Goal: Obtain resource: Download file/media

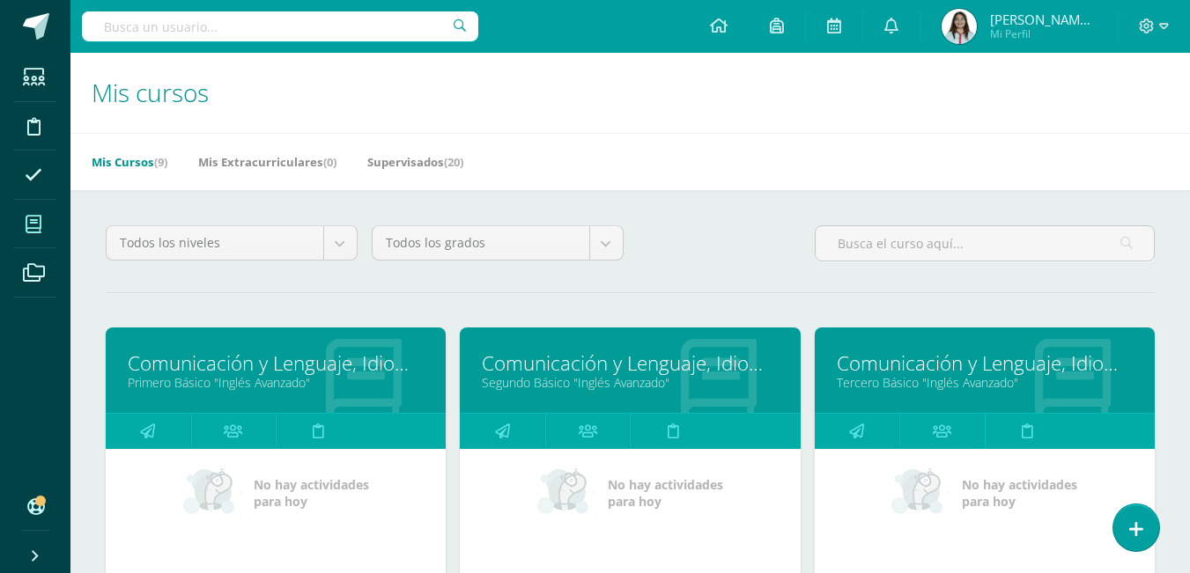
click at [334, 376] on link "Comunicación y Lenguaje, Idioma Extranjero" at bounding box center [276, 363] width 296 height 27
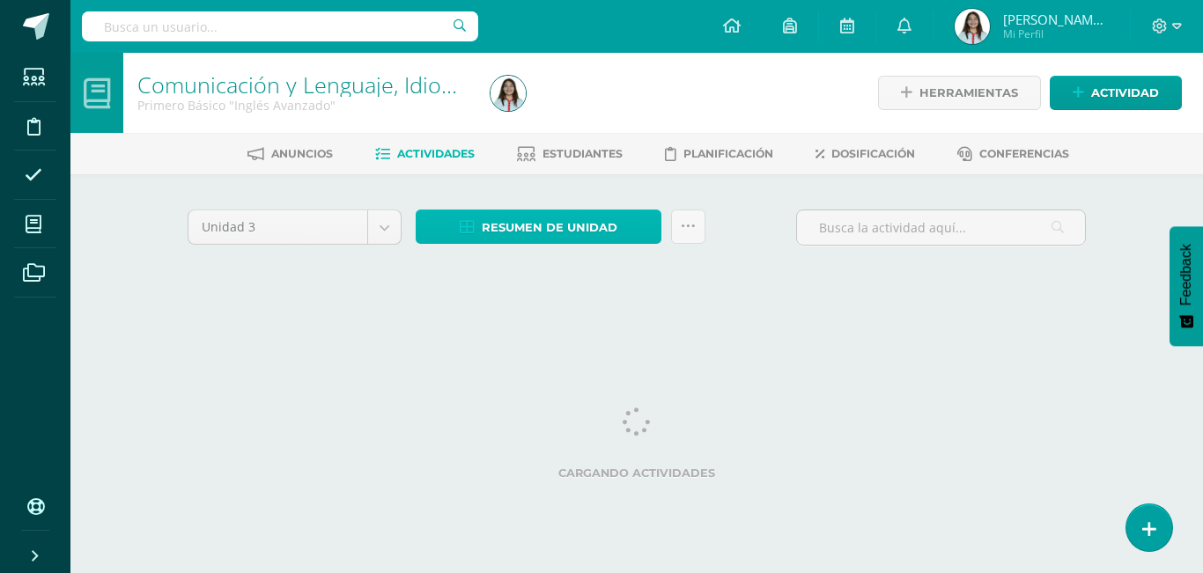
click at [624, 227] on link "Resumen de unidad" at bounding box center [539, 227] width 246 height 34
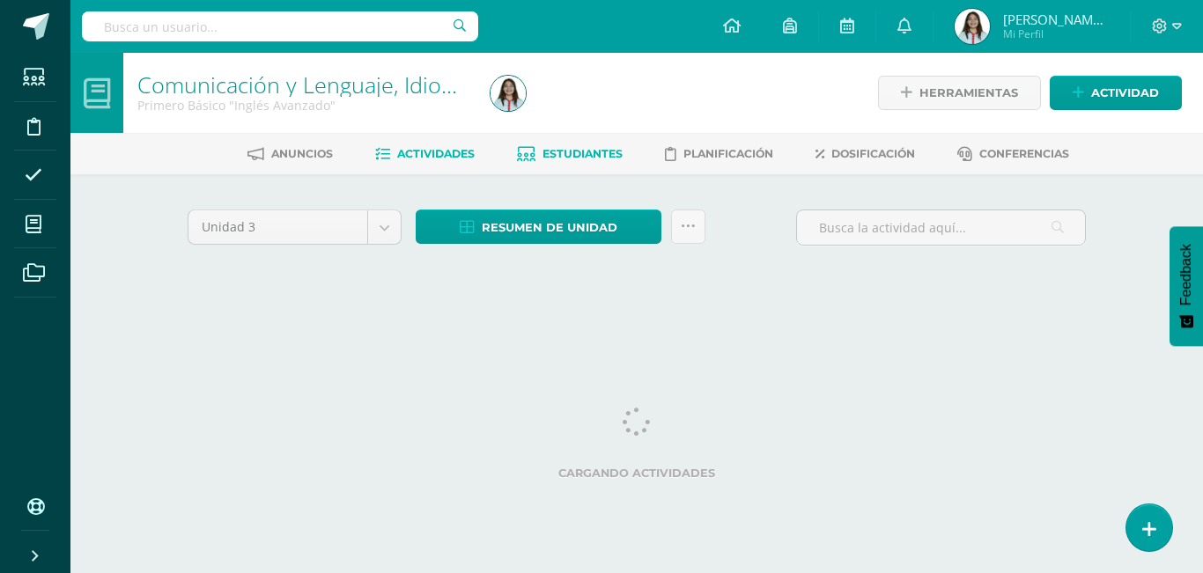
click at [592, 151] on span "Estudiantes" at bounding box center [582, 153] width 80 height 13
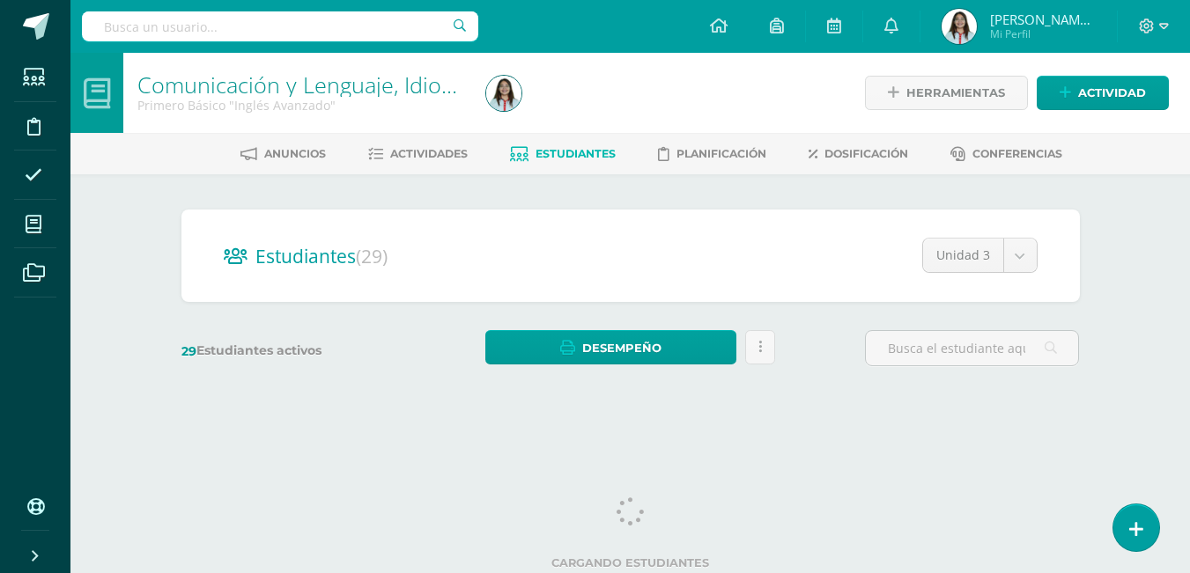
click at [587, 226] on div "Estudiantes (29) Unidad 3 Unidad 1 Unidad 2 Unidad 3" at bounding box center [630, 256] width 898 height 92
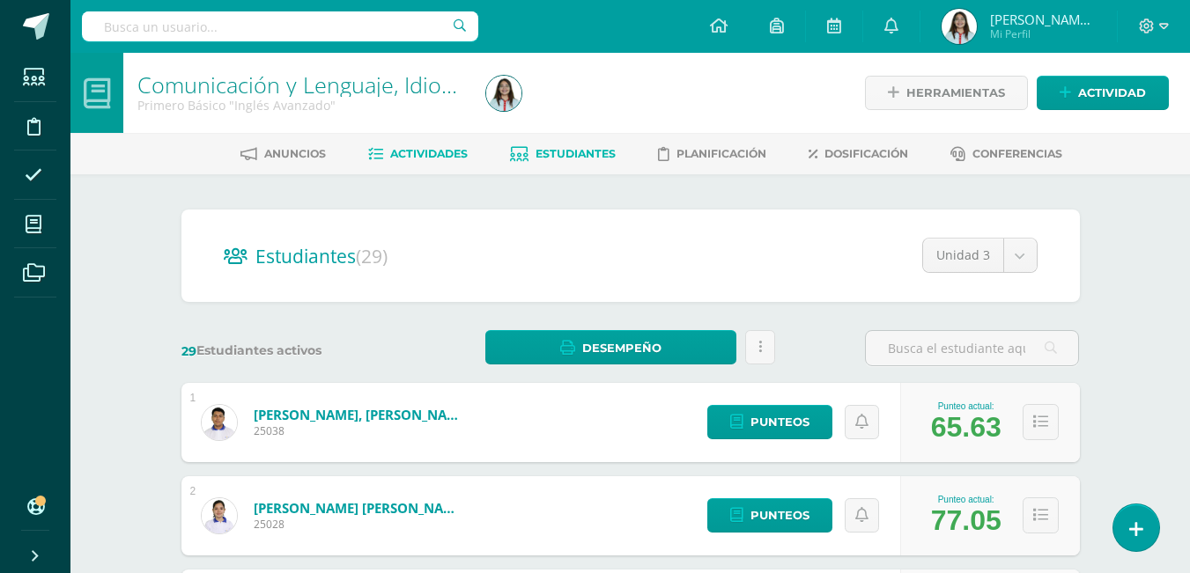
click at [439, 145] on link "Actividades" at bounding box center [418, 154] width 100 height 28
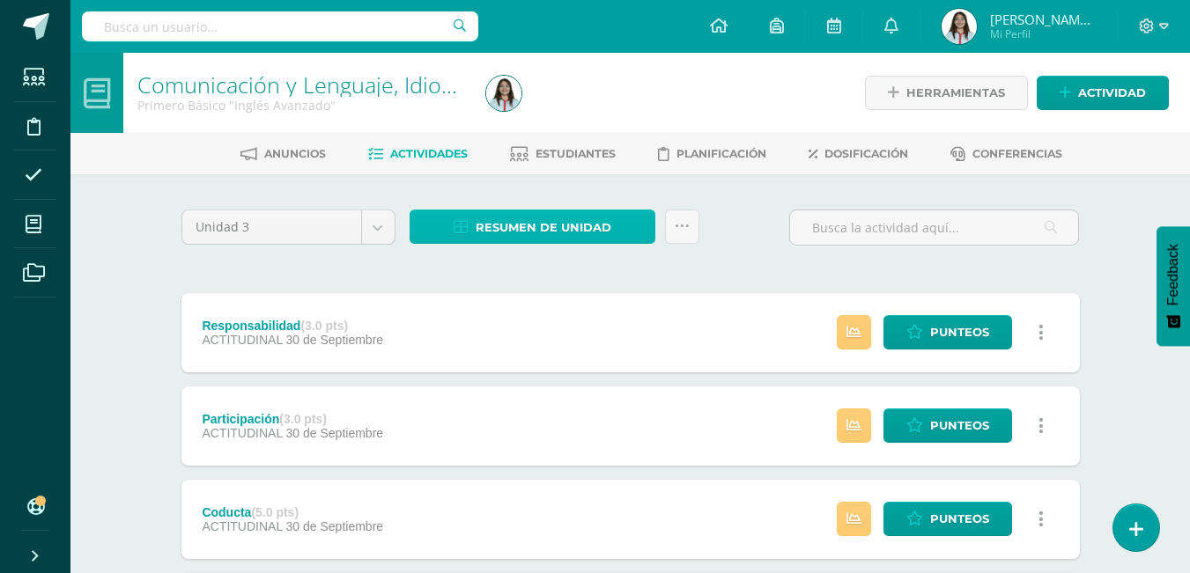
click at [579, 218] on span "Resumen de unidad" at bounding box center [543, 227] width 136 height 33
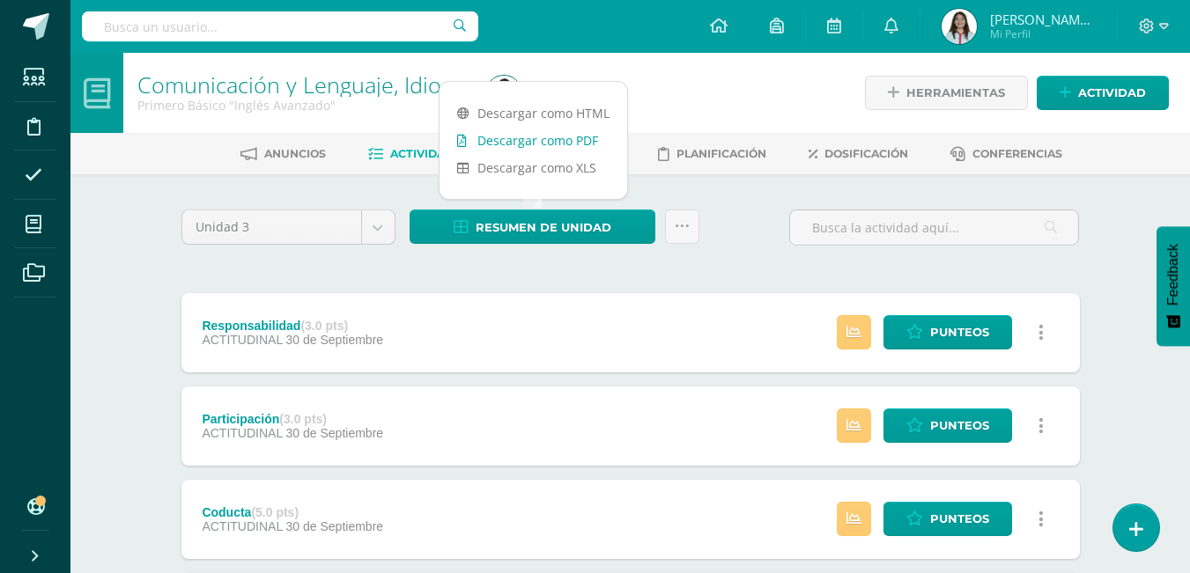
click at [560, 144] on link "Descargar como PDF" at bounding box center [533, 140] width 188 height 27
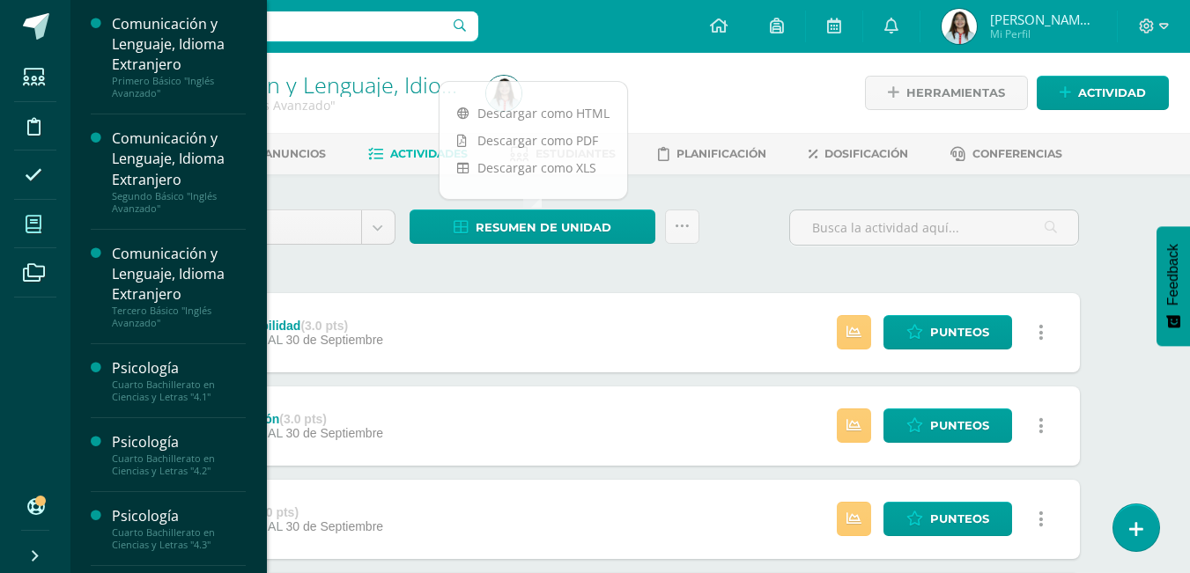
click at [33, 221] on icon at bounding box center [34, 225] width 16 height 18
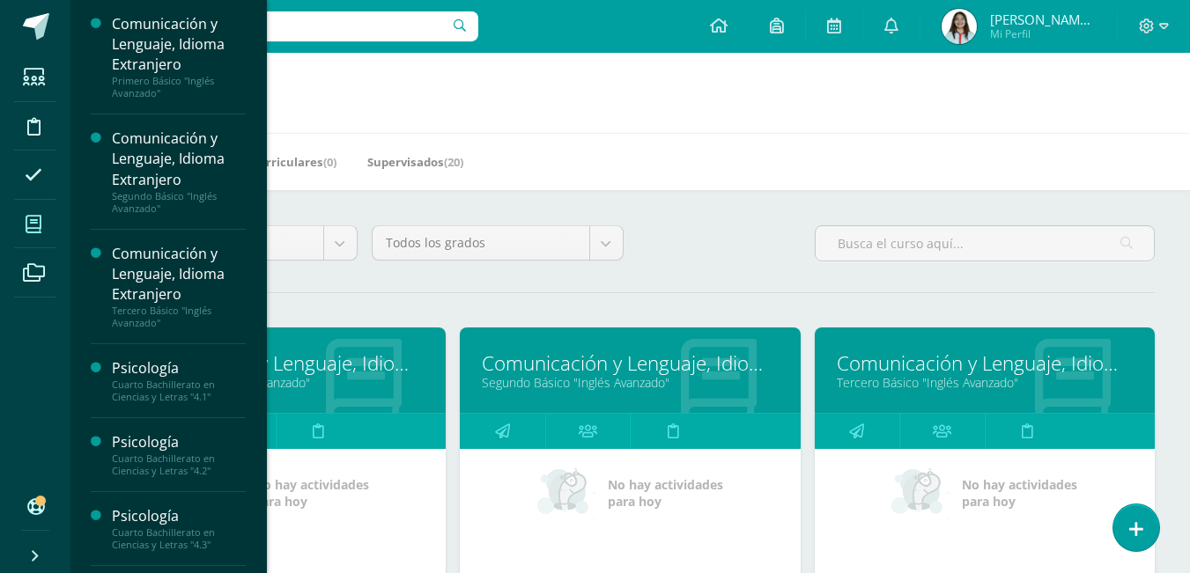
click at [593, 370] on link "Comunicación y Lenguaje, Idioma Extranjero" at bounding box center [630, 363] width 296 height 27
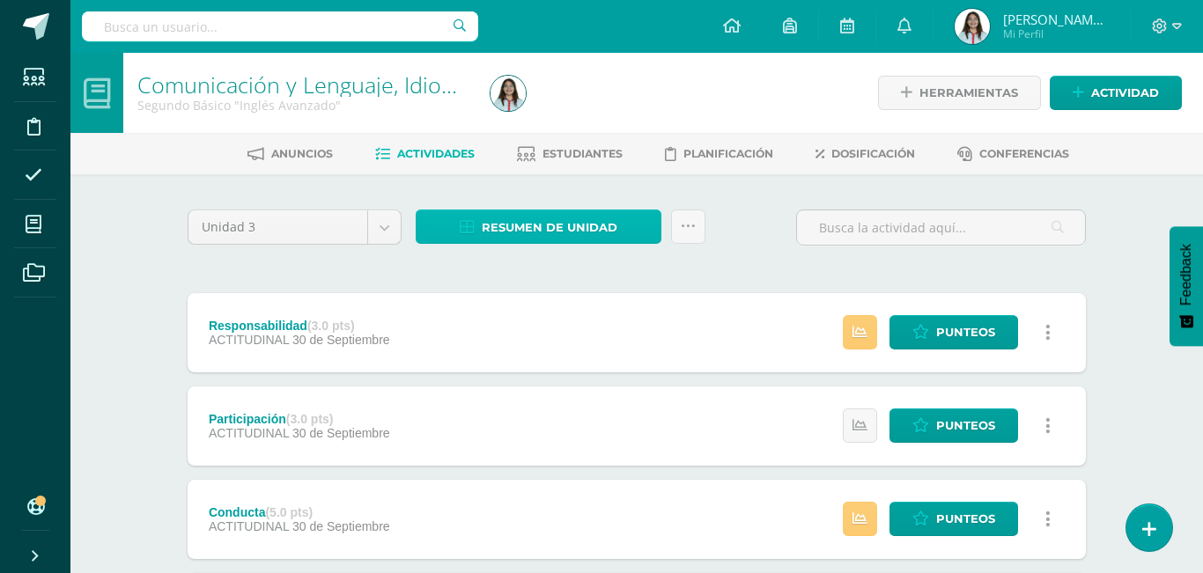
click at [568, 221] on span "Resumen de unidad" at bounding box center [550, 227] width 136 height 33
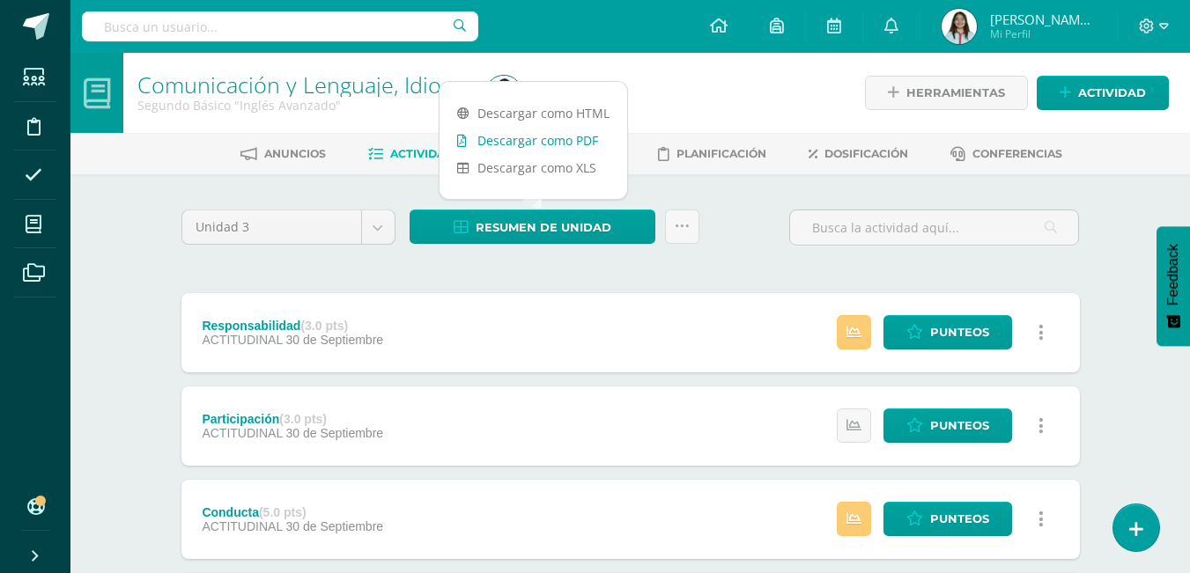
click at [557, 142] on link "Descargar como PDF" at bounding box center [533, 140] width 188 height 27
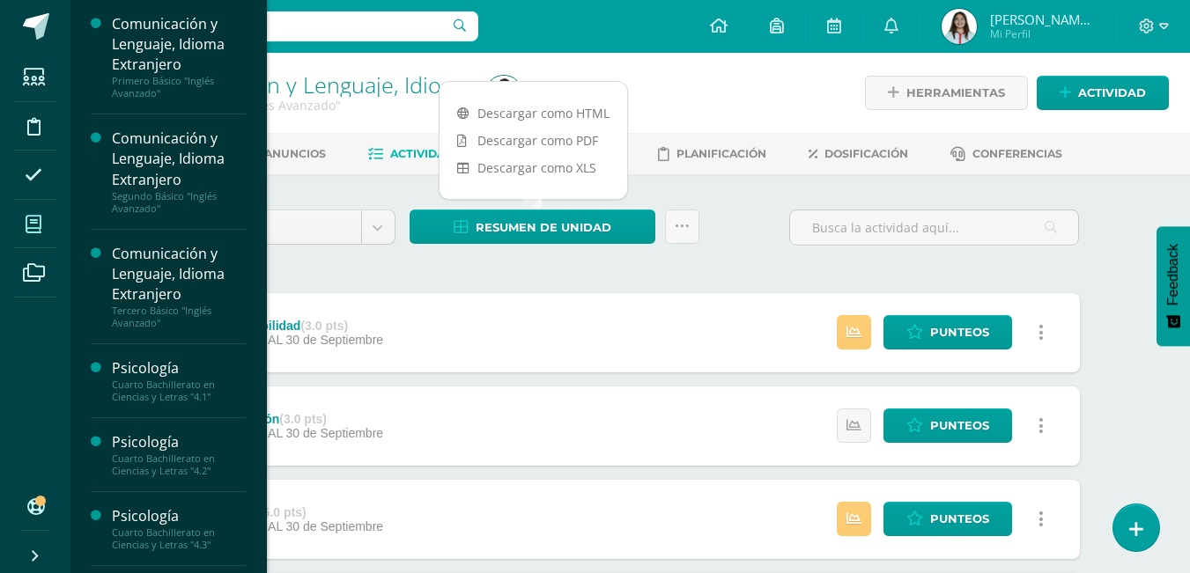
click at [28, 219] on icon at bounding box center [34, 225] width 16 height 18
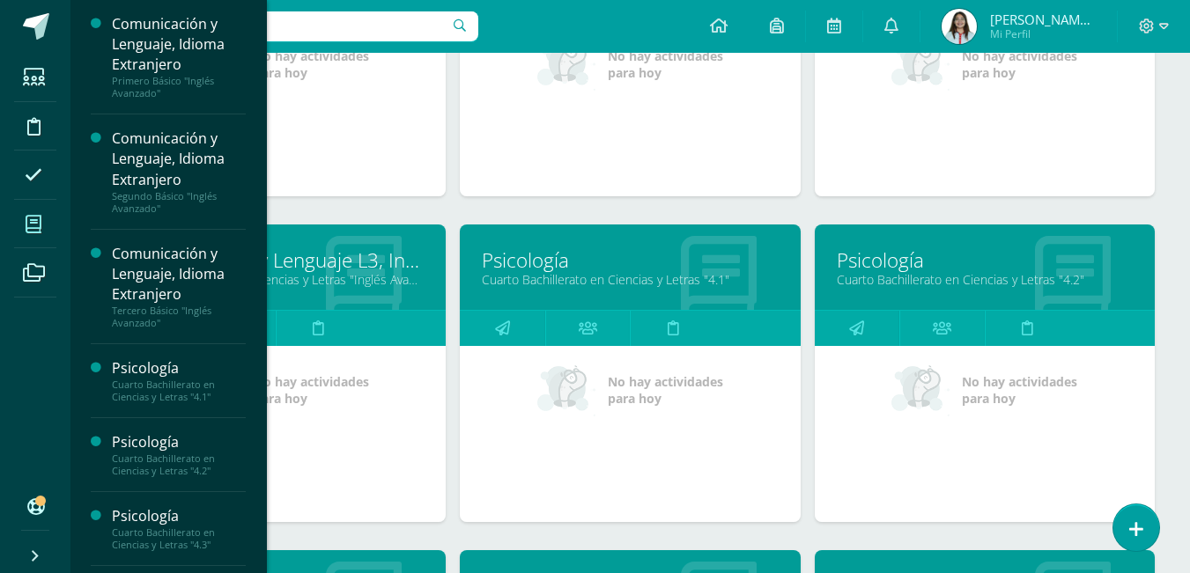
scroll to position [431, 0]
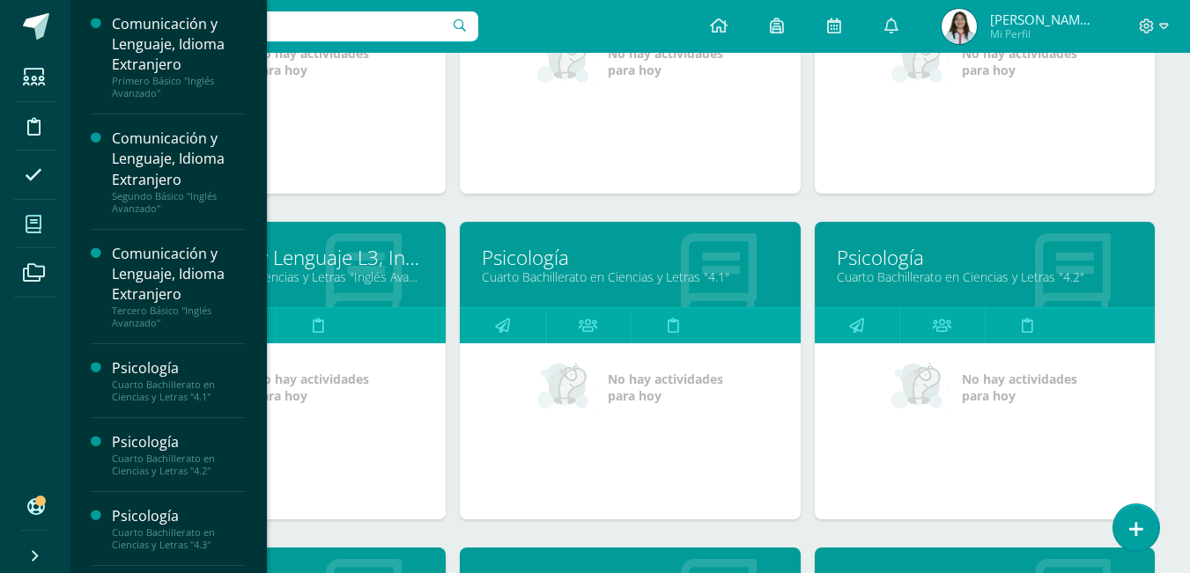
click at [297, 255] on link "Comunicación y Lenguaje L3, Inglés 4" at bounding box center [276, 257] width 296 height 27
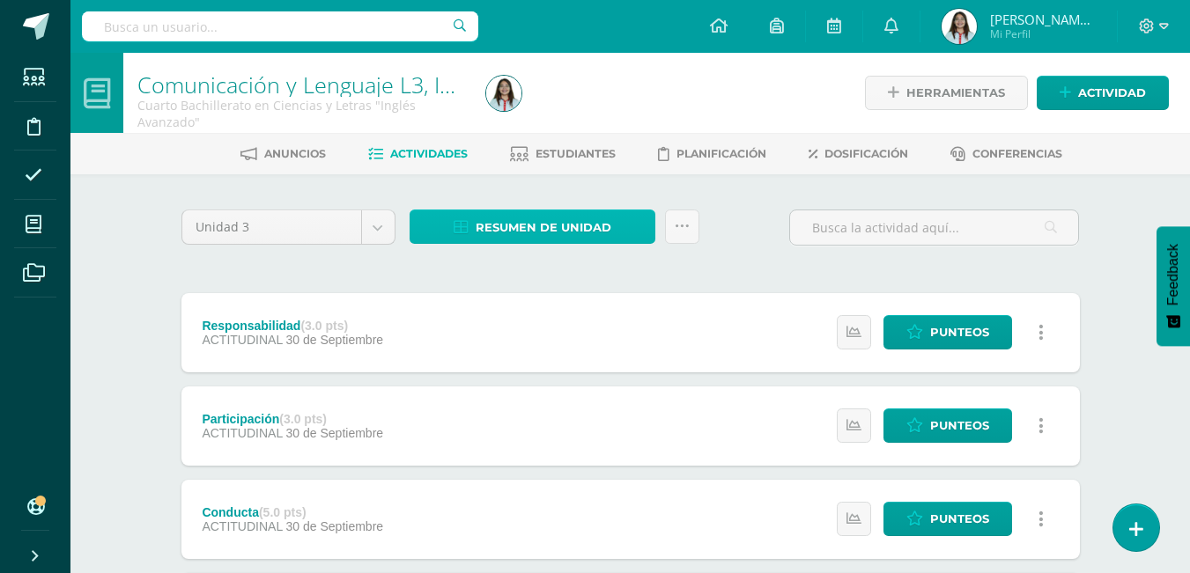
click at [531, 217] on span "Resumen de unidad" at bounding box center [543, 227] width 136 height 33
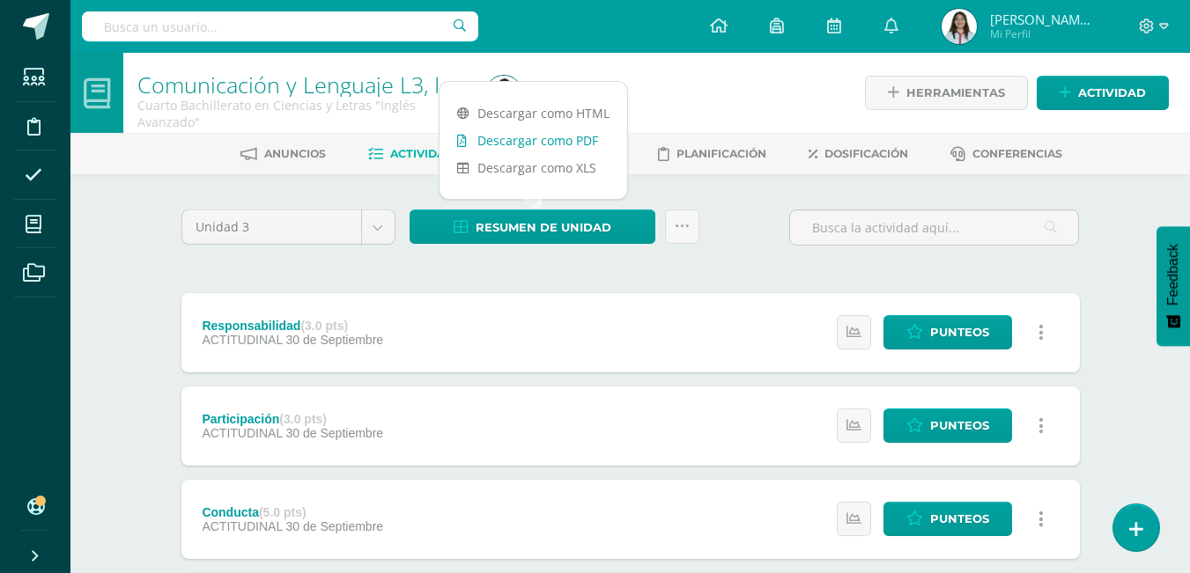
click at [520, 141] on link "Descargar como PDF" at bounding box center [533, 140] width 188 height 27
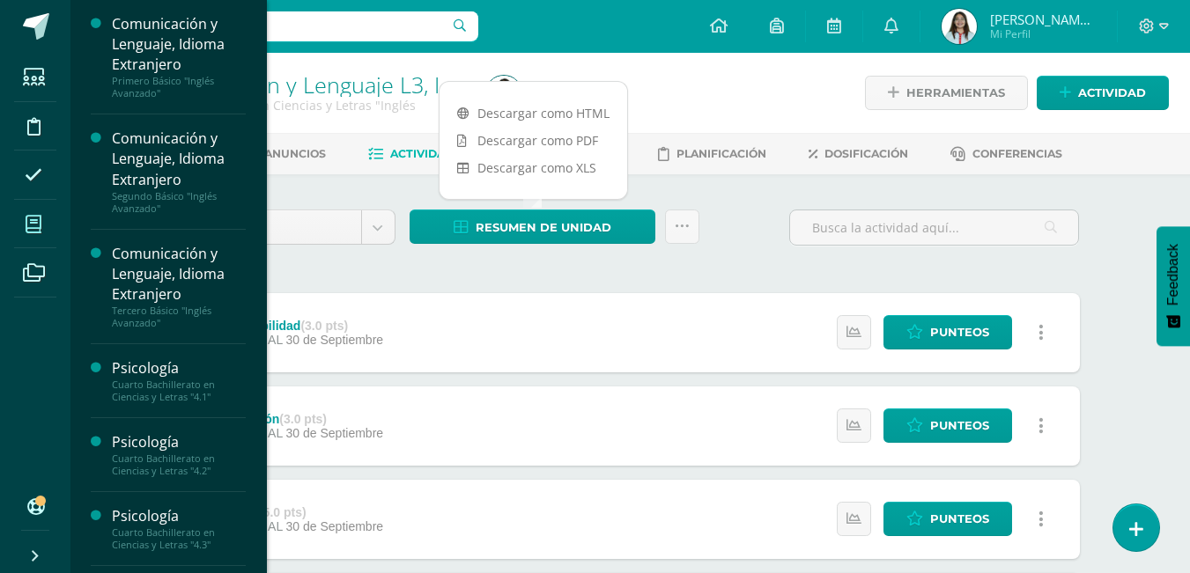
click at [23, 217] on span at bounding box center [34, 224] width 40 height 40
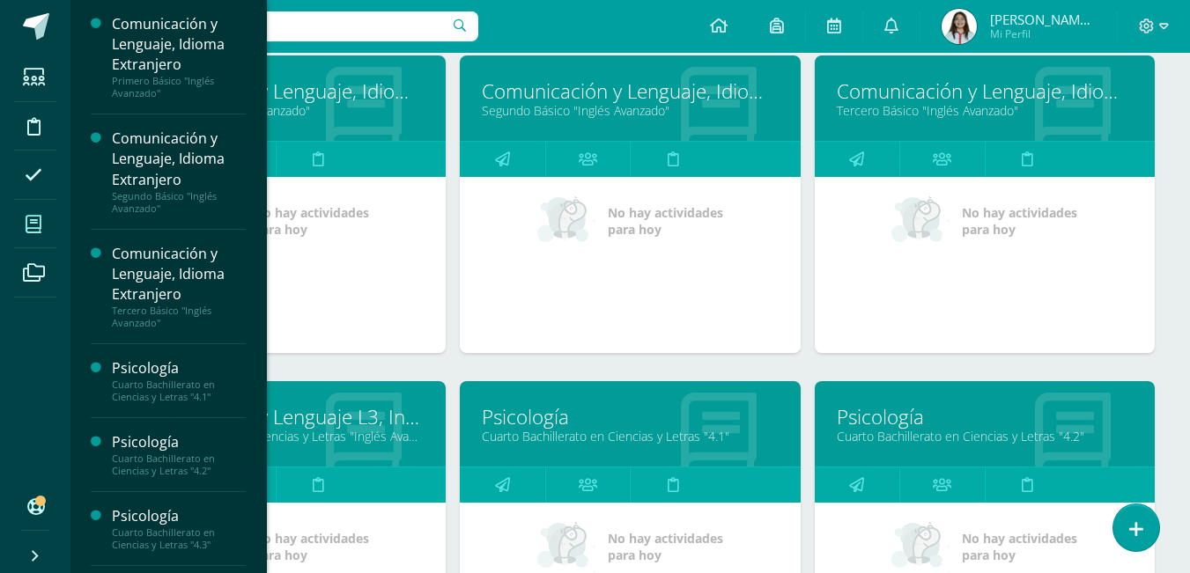
scroll to position [274, 0]
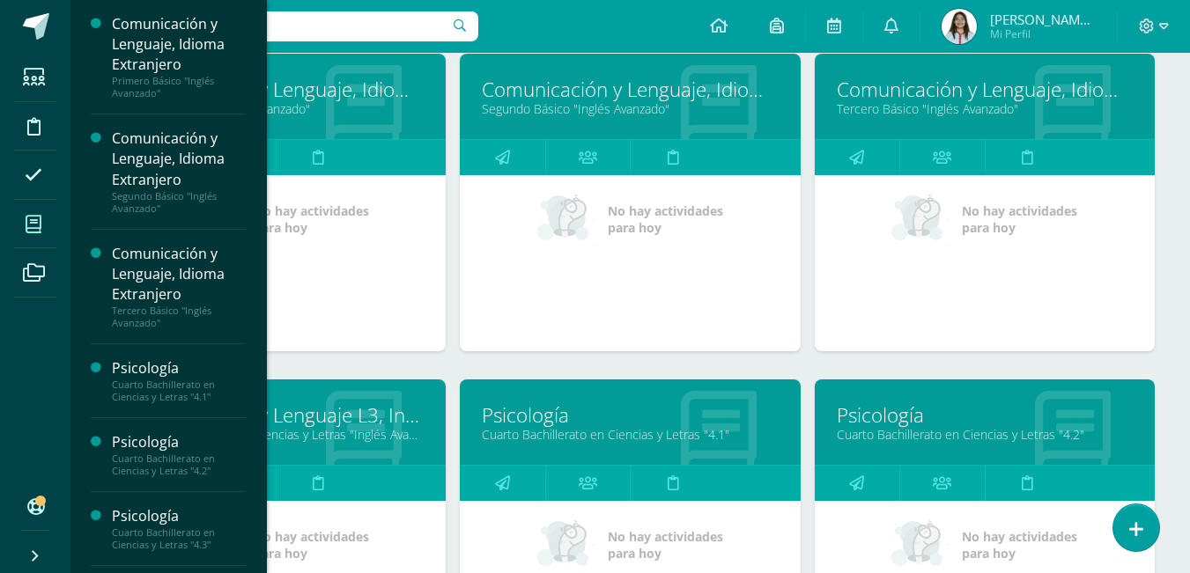
click at [557, 424] on link "Psicología" at bounding box center [630, 415] width 296 height 27
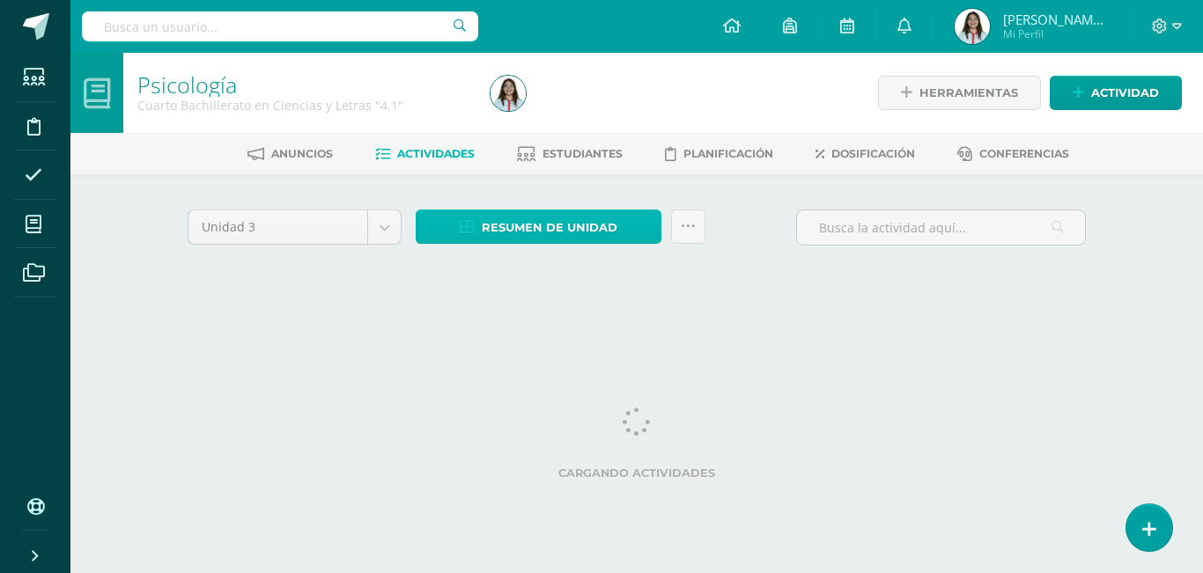
click at [547, 219] on span "Resumen de unidad" at bounding box center [550, 227] width 136 height 33
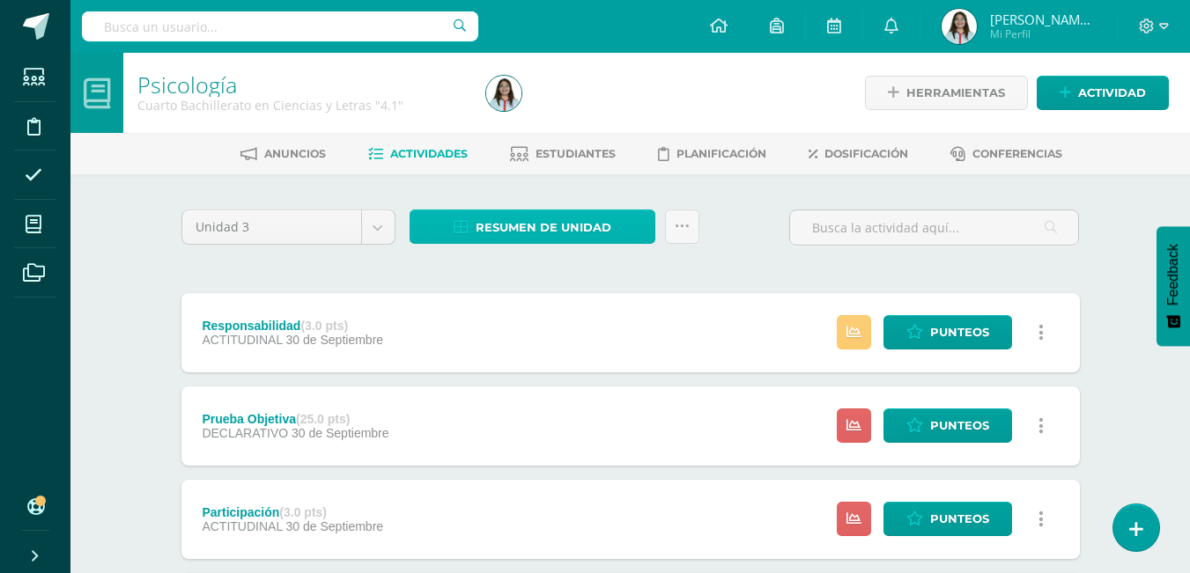
click at [547, 219] on span "Resumen de unidad" at bounding box center [543, 227] width 136 height 33
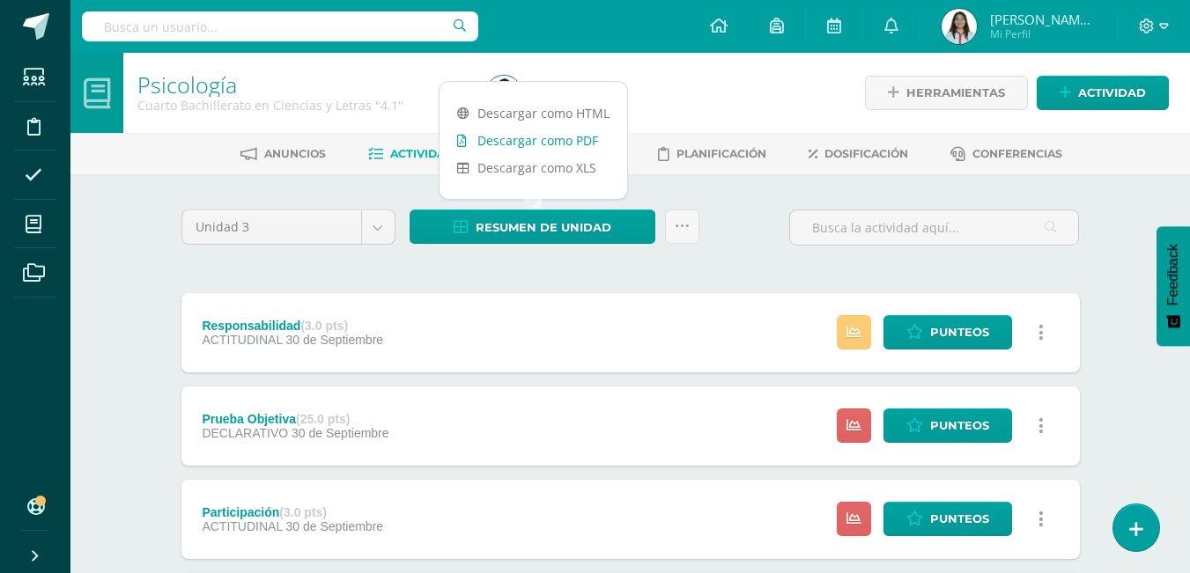
click at [570, 140] on link "Descargar como PDF" at bounding box center [533, 140] width 188 height 27
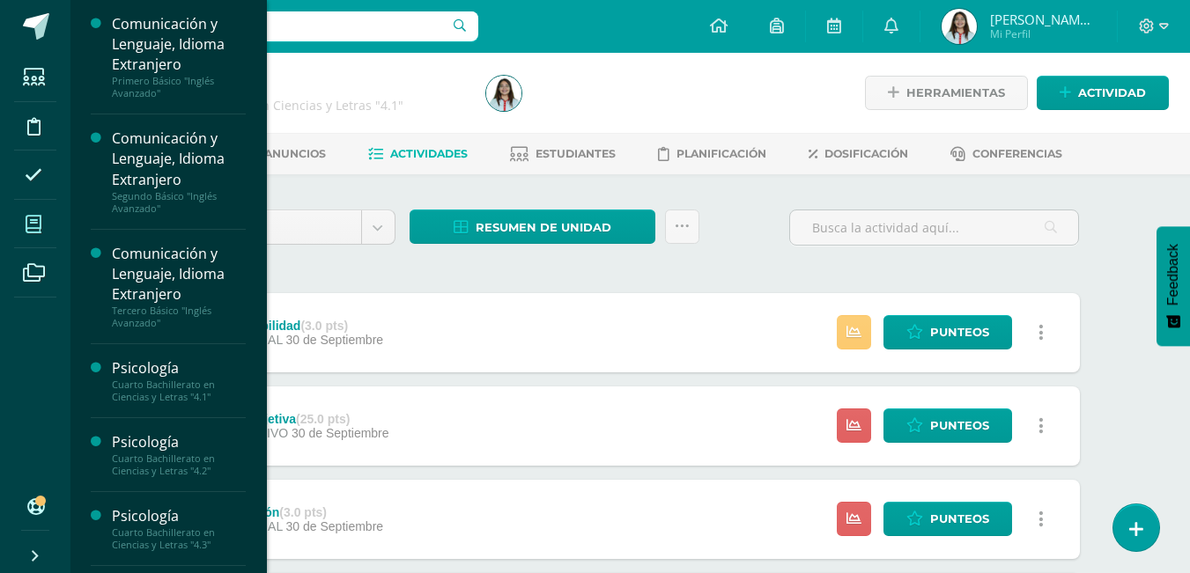
click at [51, 229] on span at bounding box center [34, 224] width 40 height 40
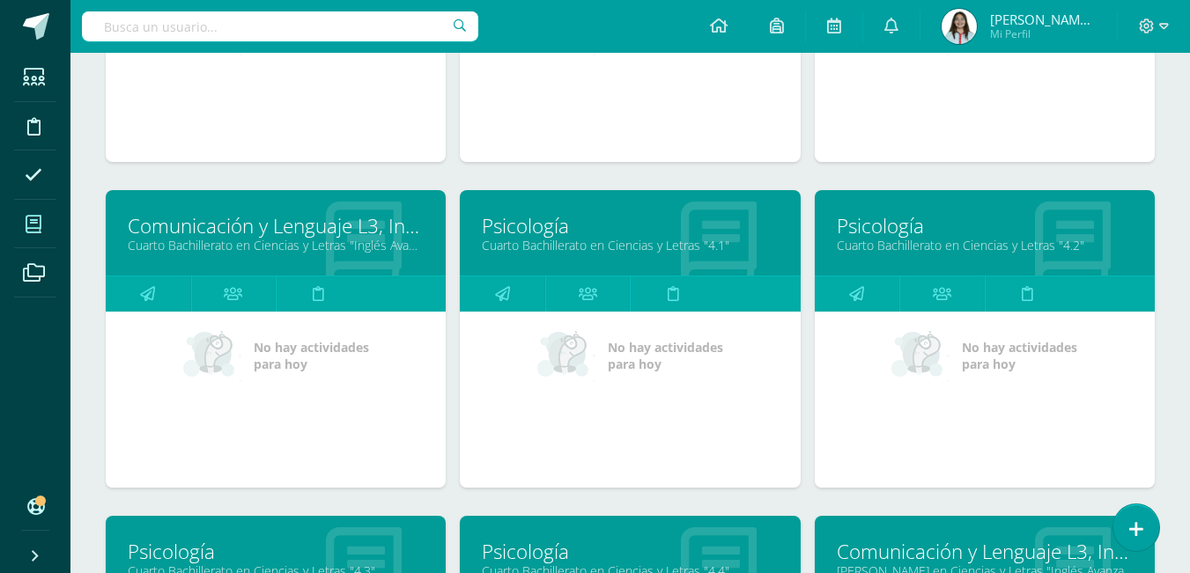
scroll to position [473, 0]
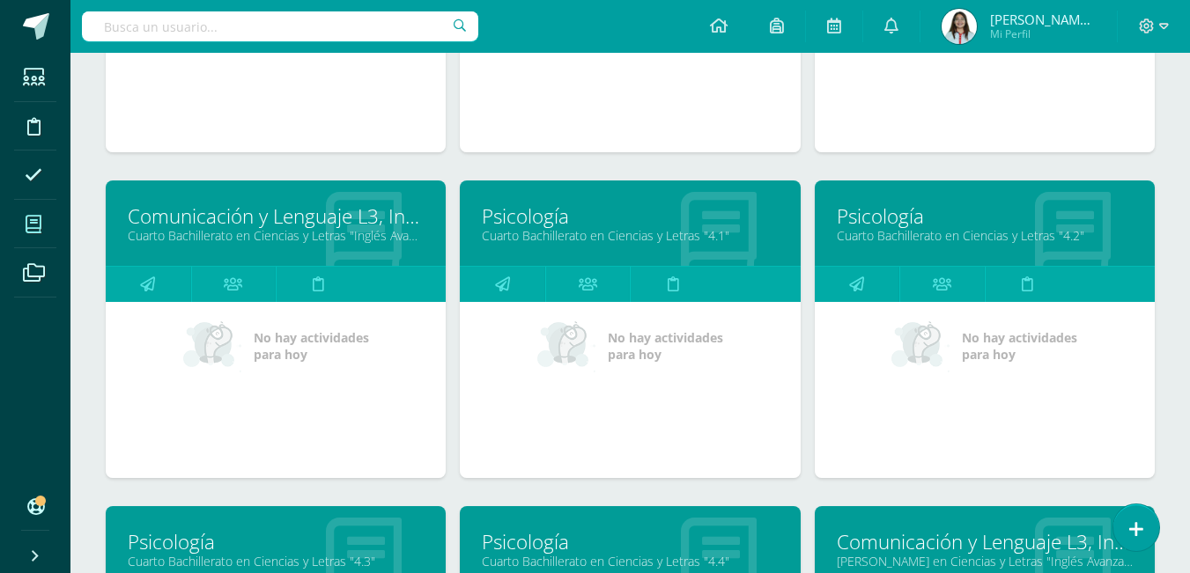
click at [850, 215] on link "Psicología" at bounding box center [985, 216] width 296 height 27
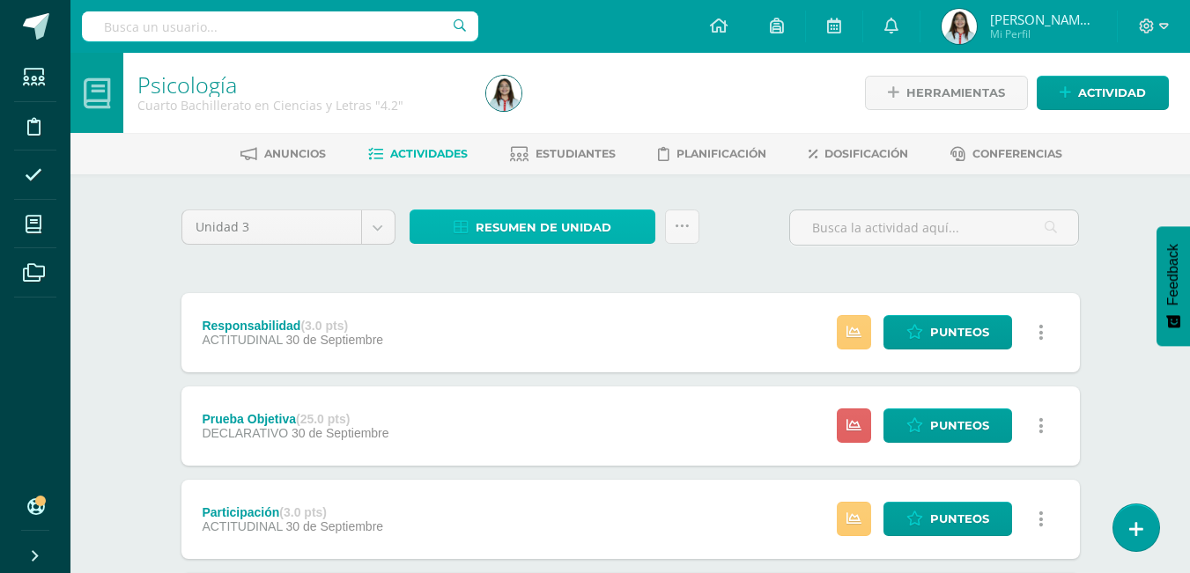
click at [575, 225] on span "Resumen de unidad" at bounding box center [543, 227] width 136 height 33
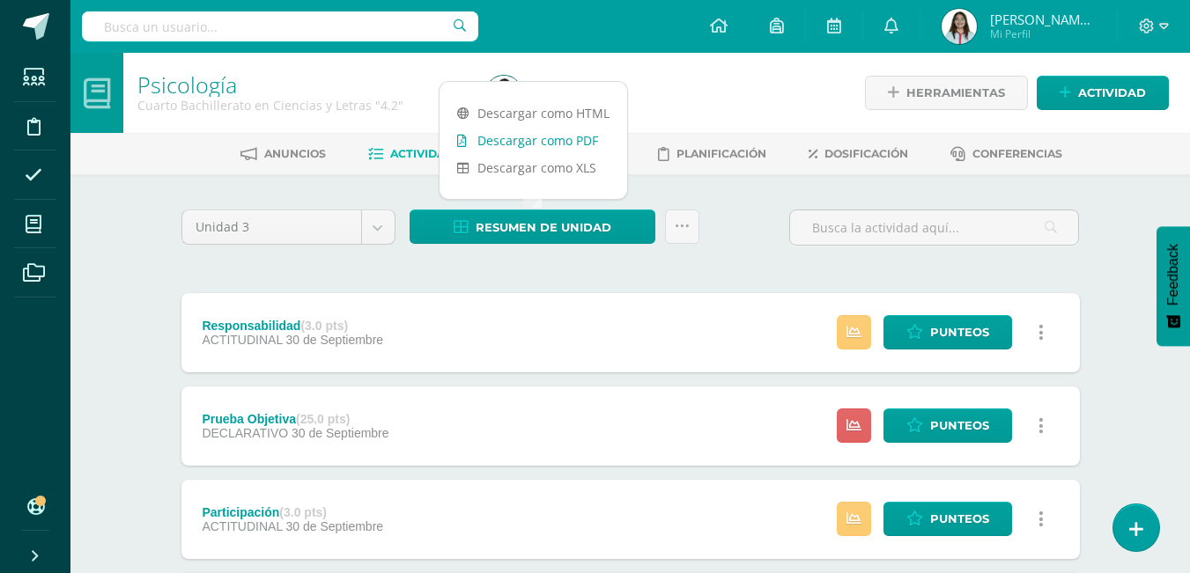
click at [554, 140] on link "Descargar como PDF" at bounding box center [533, 140] width 188 height 27
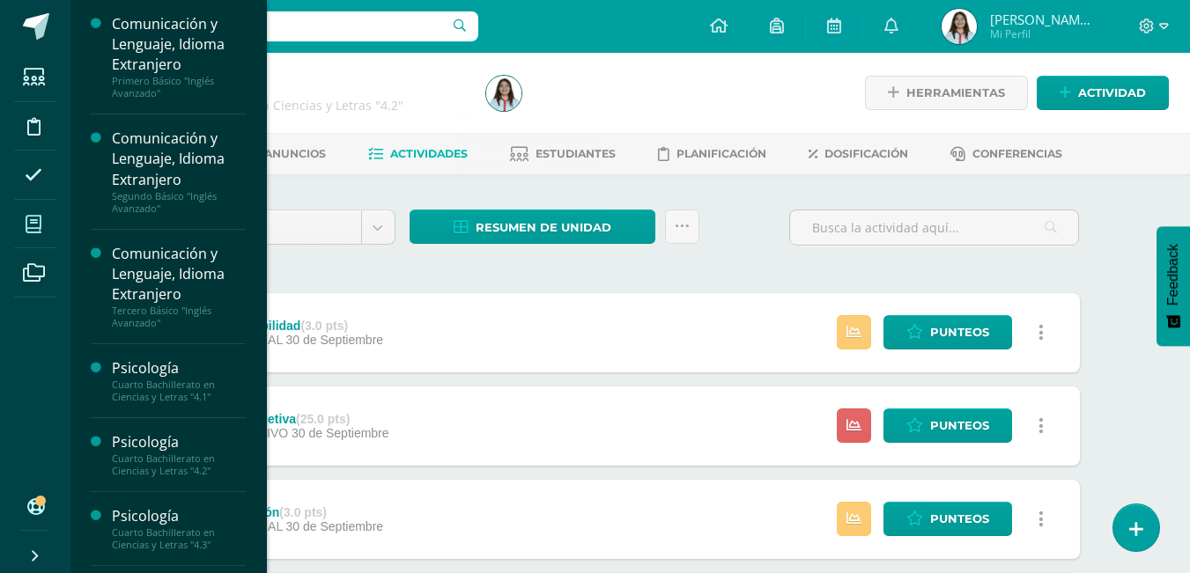
click at [19, 228] on span at bounding box center [34, 224] width 40 height 40
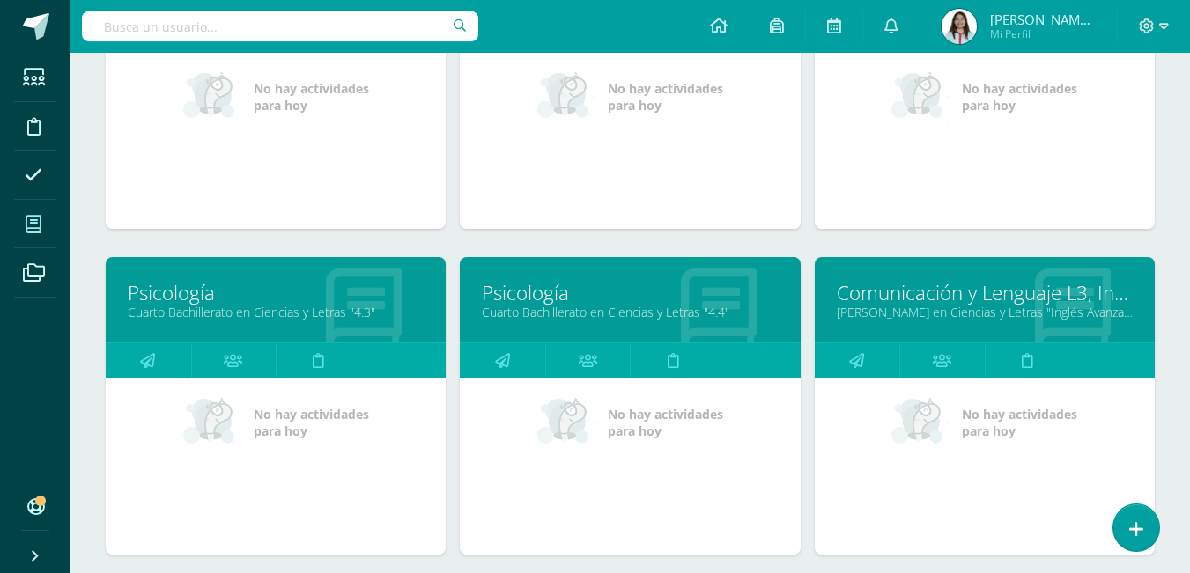
scroll to position [741, 0]
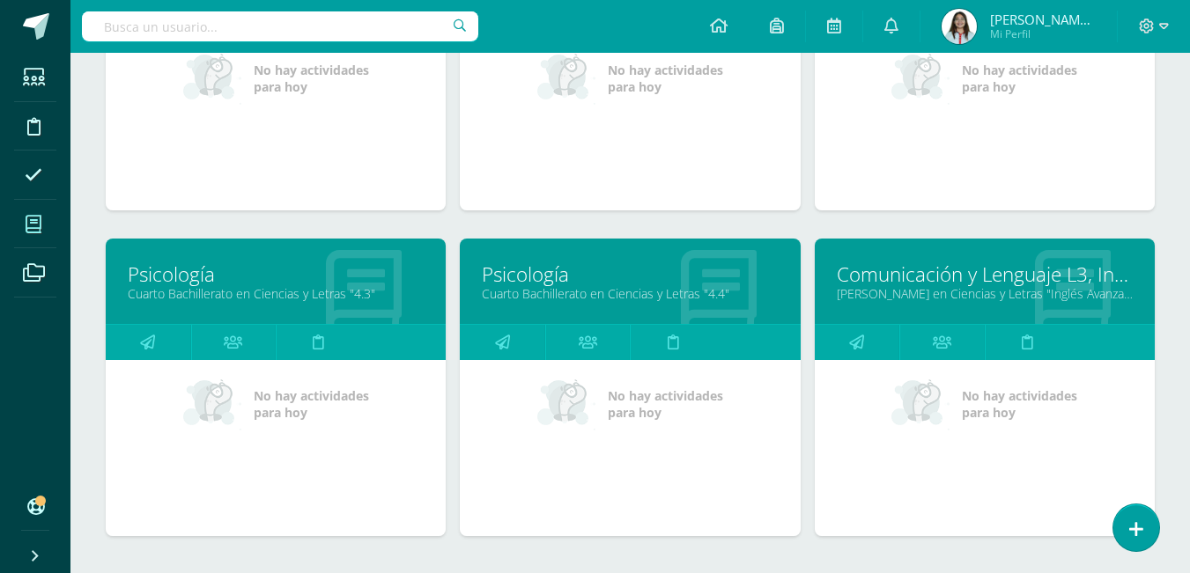
click at [164, 293] on link "Cuarto Bachillerato en Ciencias y Letras "4.3"" at bounding box center [276, 293] width 296 height 17
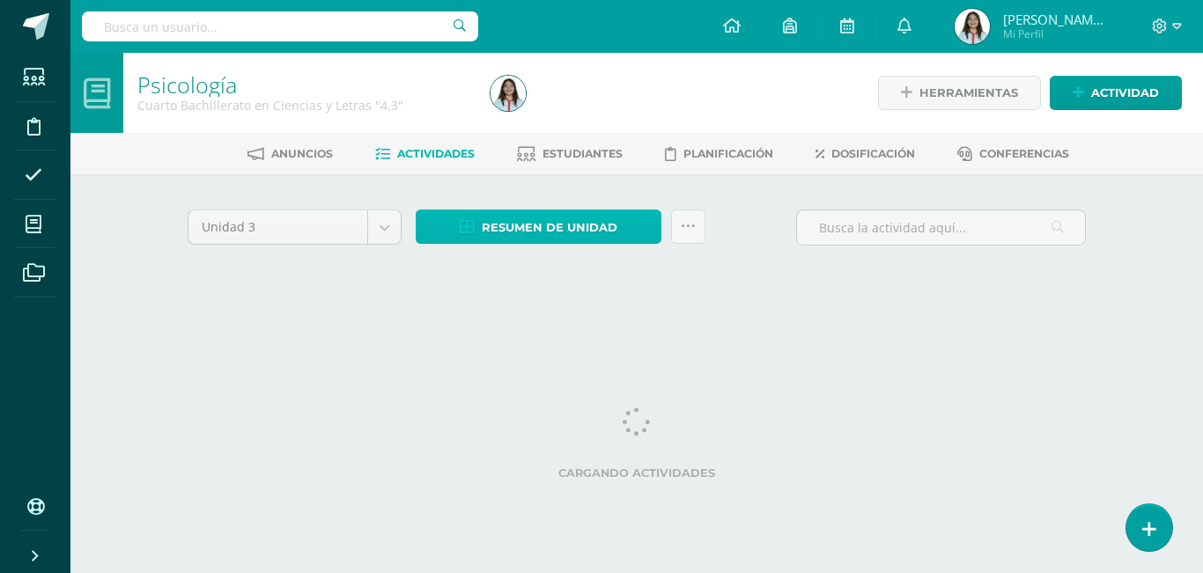
click at [550, 232] on span "Resumen de unidad" at bounding box center [550, 227] width 136 height 33
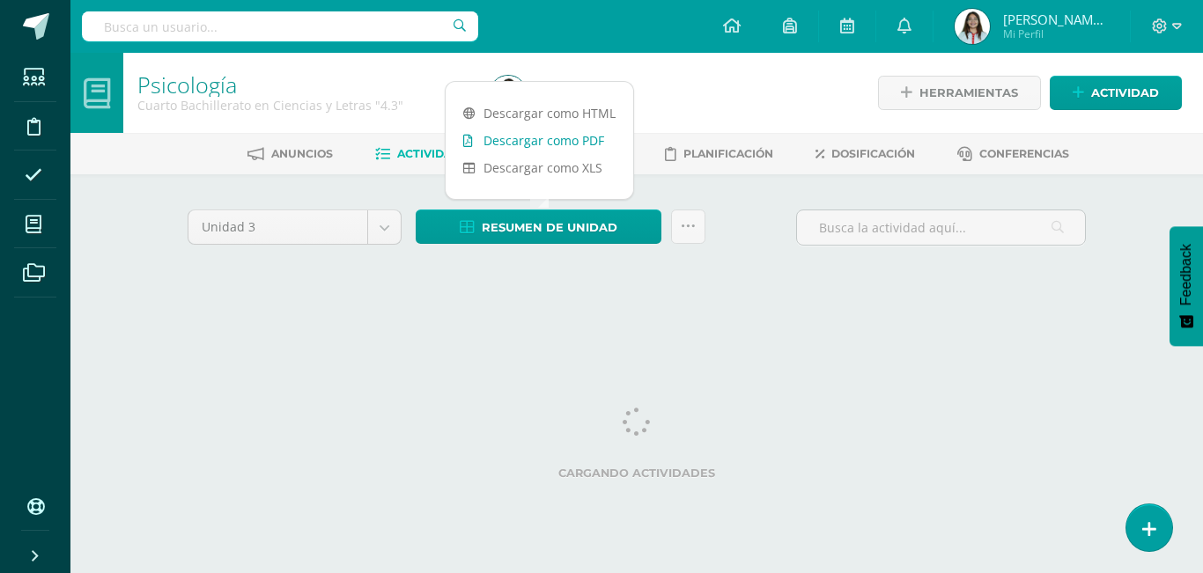
click at [570, 140] on link "Descargar como PDF" at bounding box center [540, 140] width 188 height 27
click at [32, 228] on icon at bounding box center [34, 225] width 16 height 18
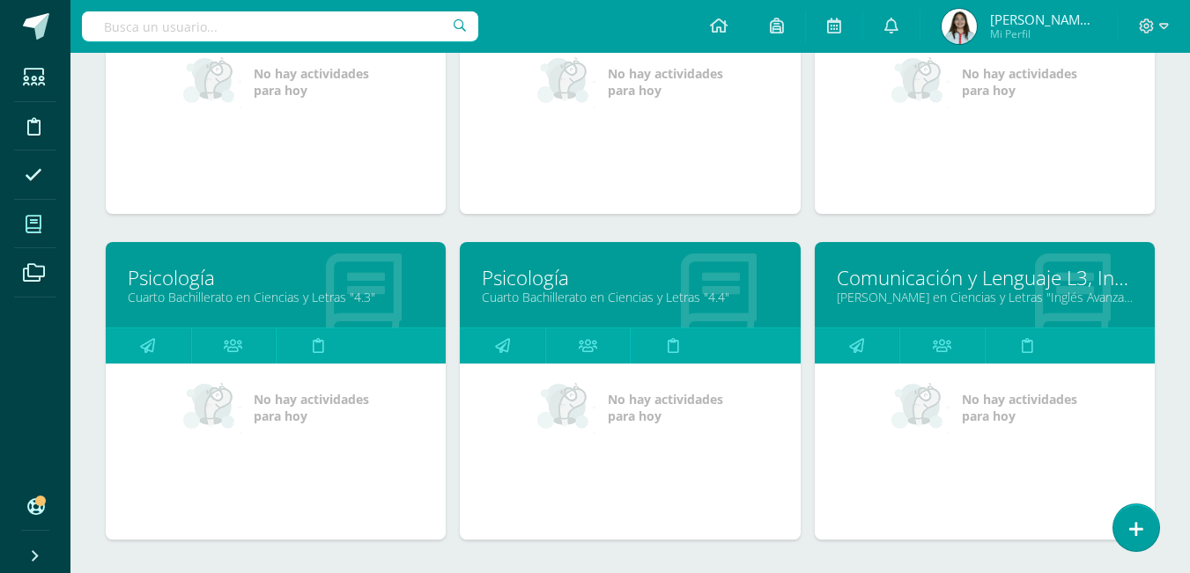
scroll to position [744, 0]
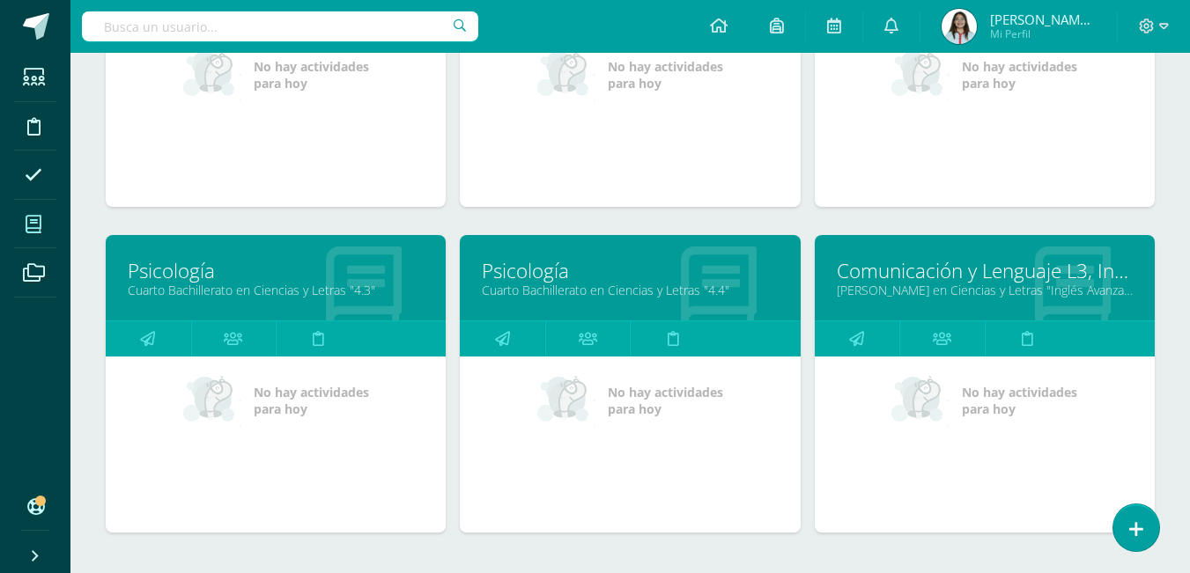
click at [605, 281] on link "Psicología" at bounding box center [630, 270] width 296 height 27
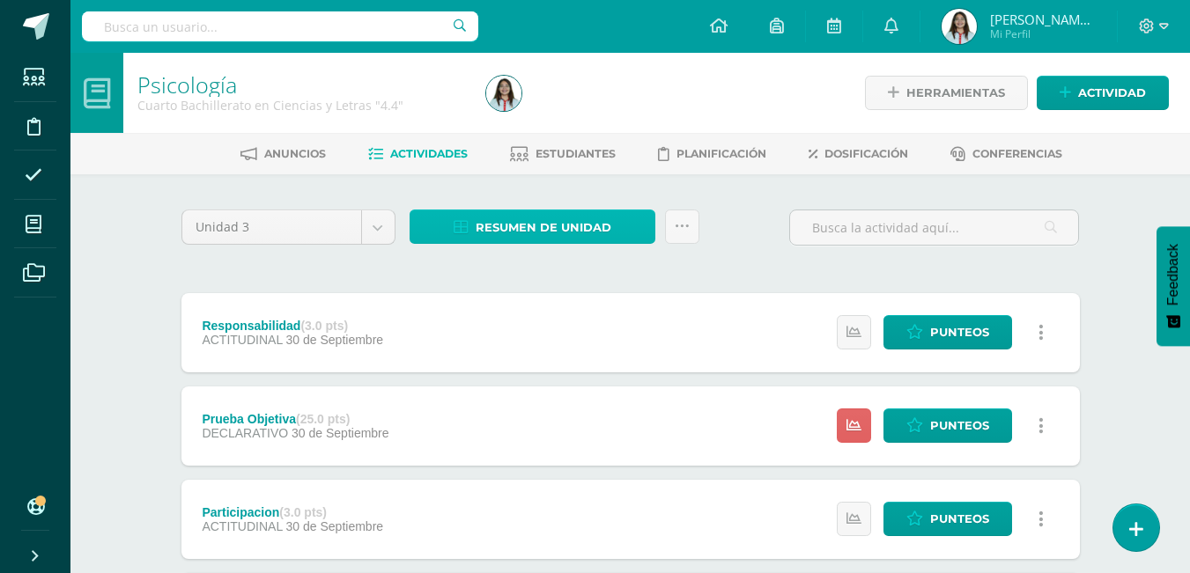
click at [485, 222] on span "Resumen de unidad" at bounding box center [543, 227] width 136 height 33
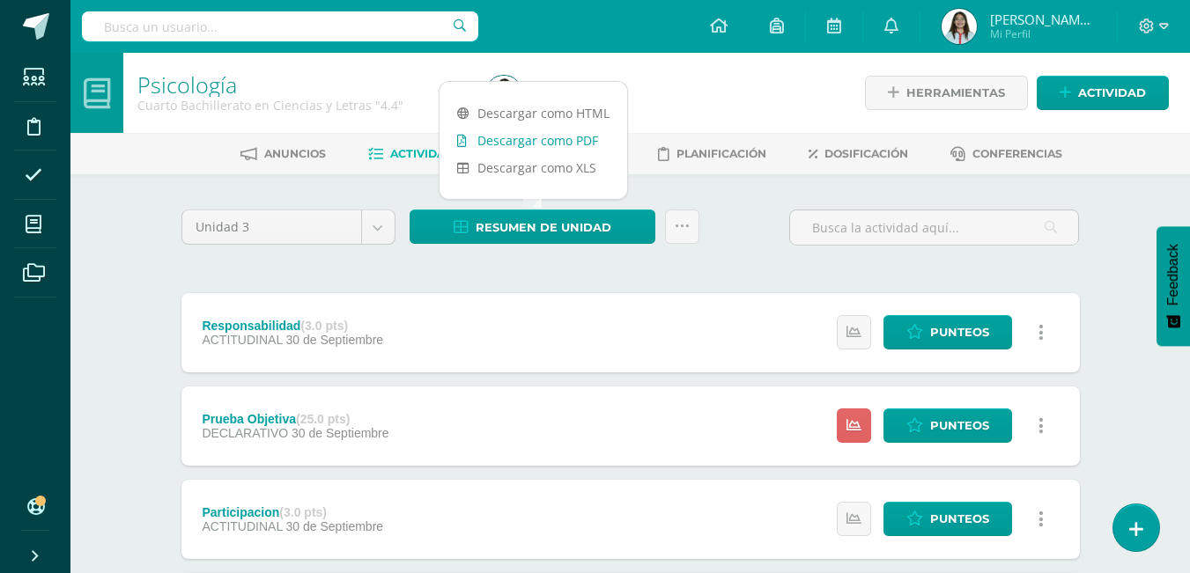
click at [526, 144] on link "Descargar como PDF" at bounding box center [533, 140] width 188 height 27
click at [645, 111] on div at bounding box center [657, 93] width 356 height 80
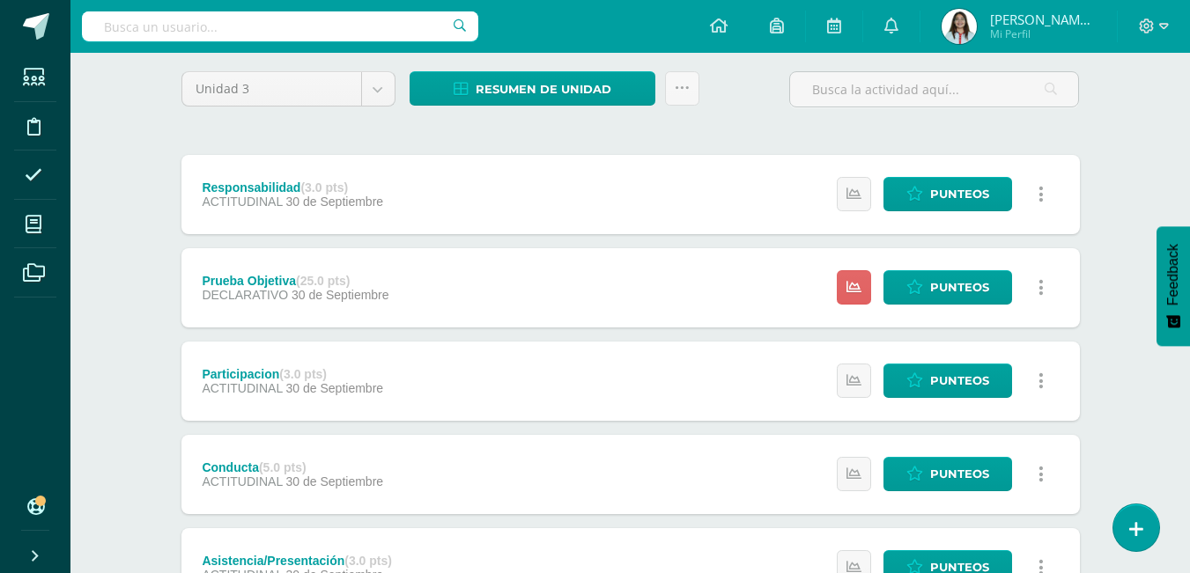
scroll to position [150, 0]
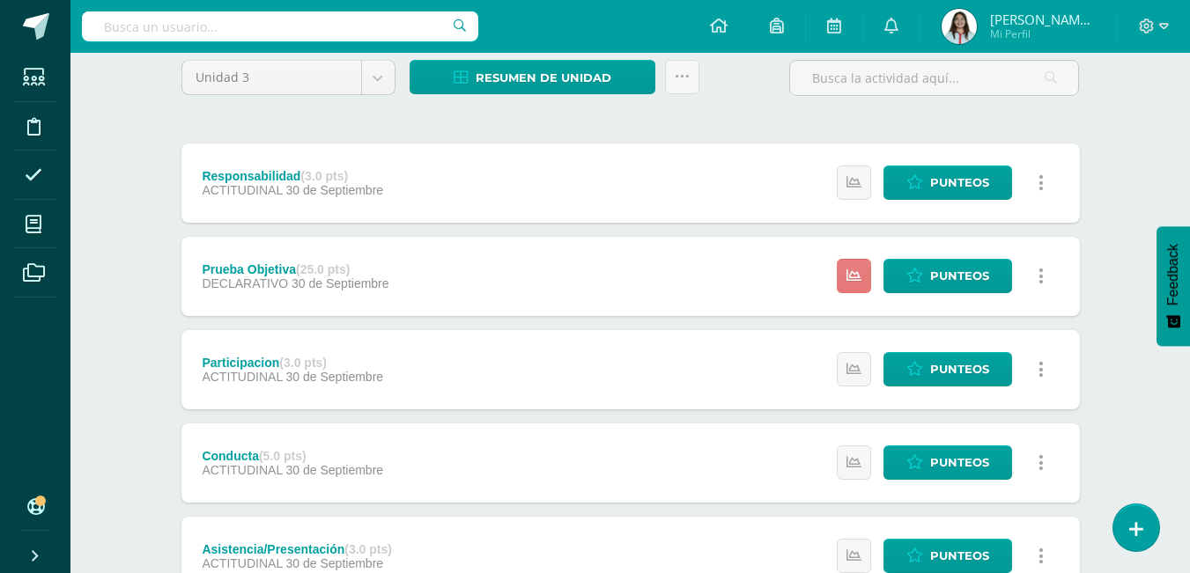
click at [850, 274] on icon at bounding box center [853, 276] width 15 height 15
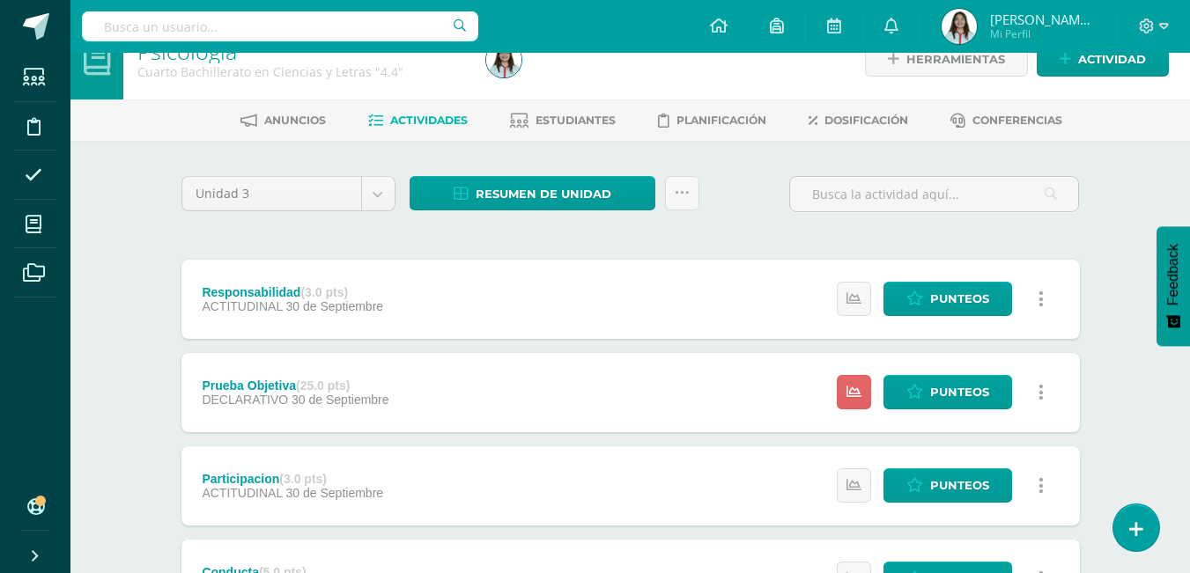
scroll to position [0, 0]
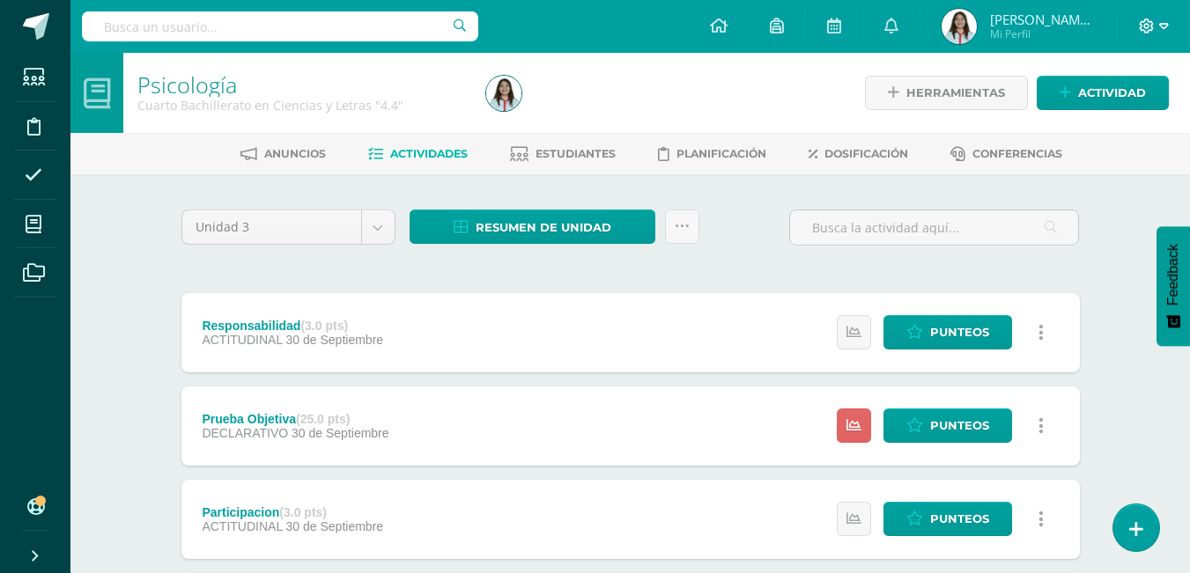
click at [1150, 26] on icon at bounding box center [1147, 26] width 16 height 16
click at [1088, 113] on span "Cerrar sesión" at bounding box center [1107, 120] width 79 height 17
